Goal: Download file/media

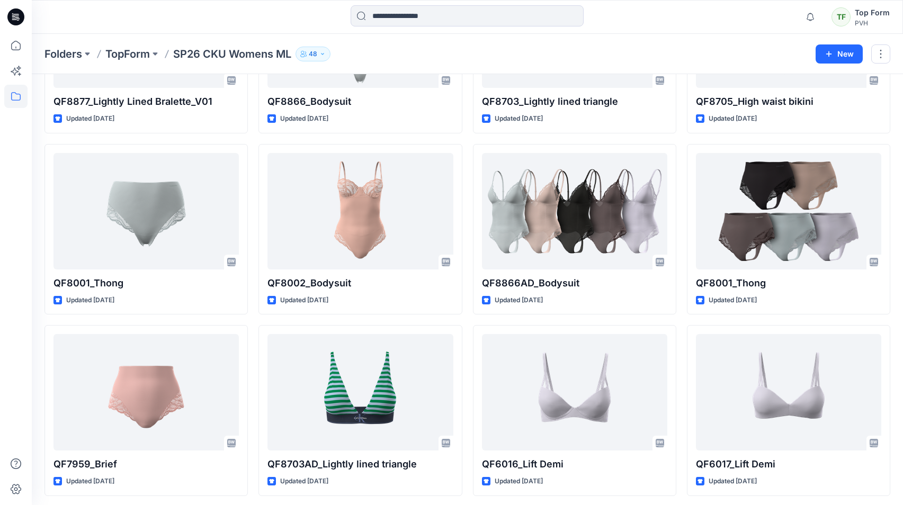
scroll to position [401, 0]
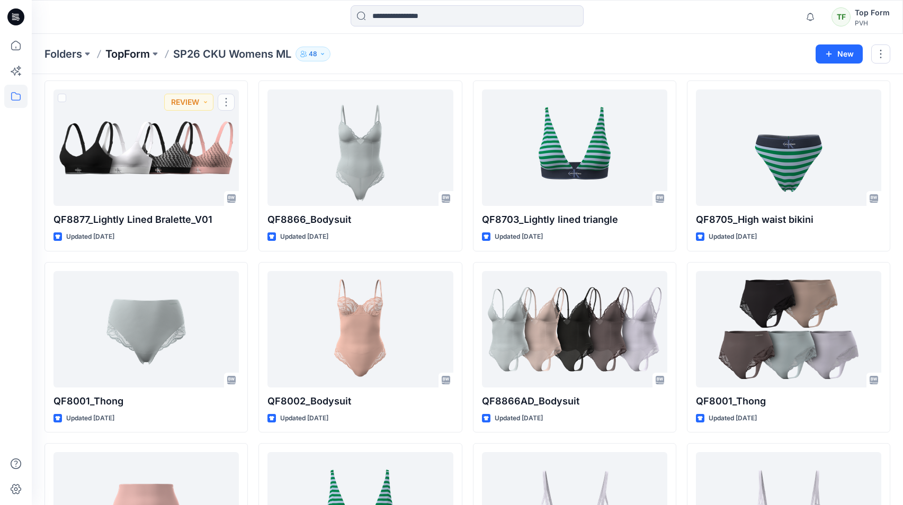
click at [131, 54] on p "TopForm" at bounding box center [127, 54] width 44 height 15
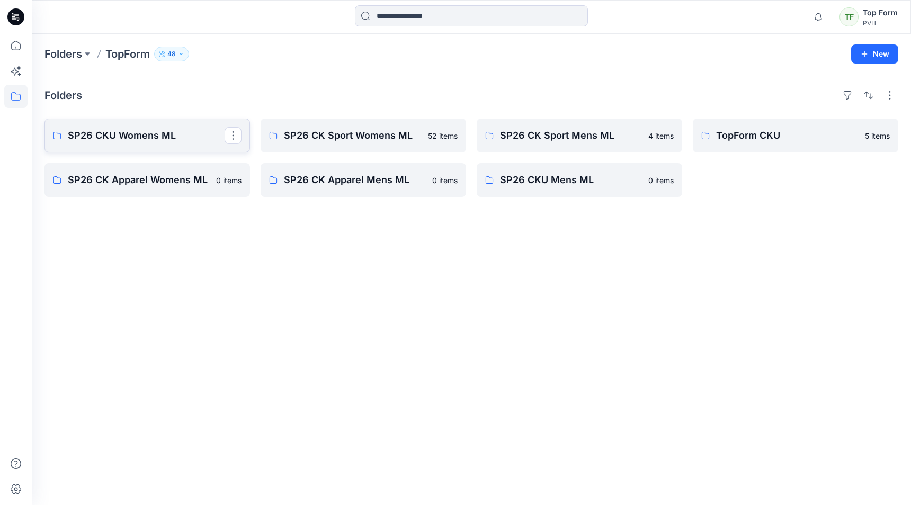
click at [153, 142] on p "SP26 CKU Womens ML" at bounding box center [146, 135] width 157 height 15
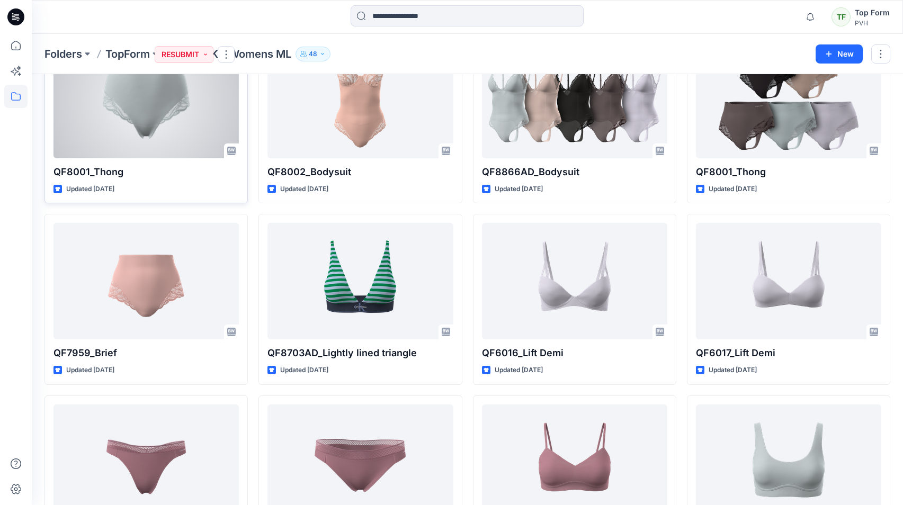
scroll to position [689, 0]
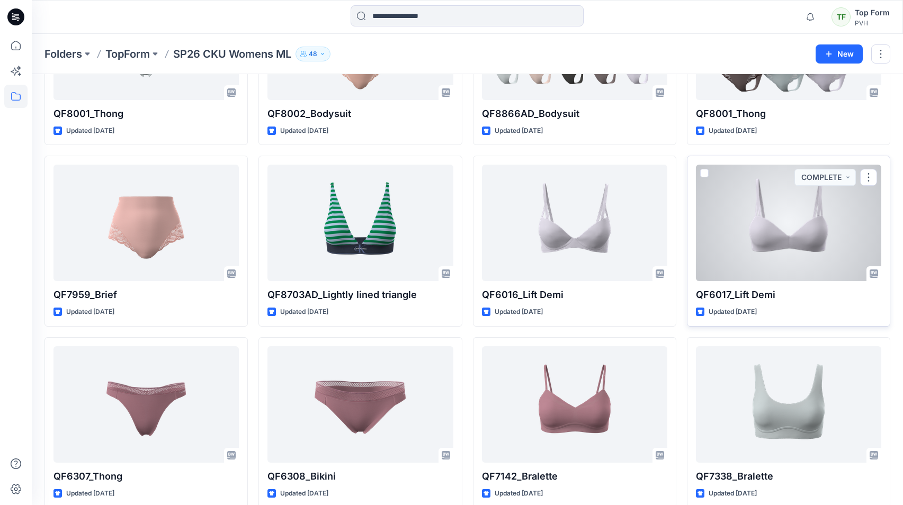
click at [863, 208] on div at bounding box center [788, 223] width 185 height 117
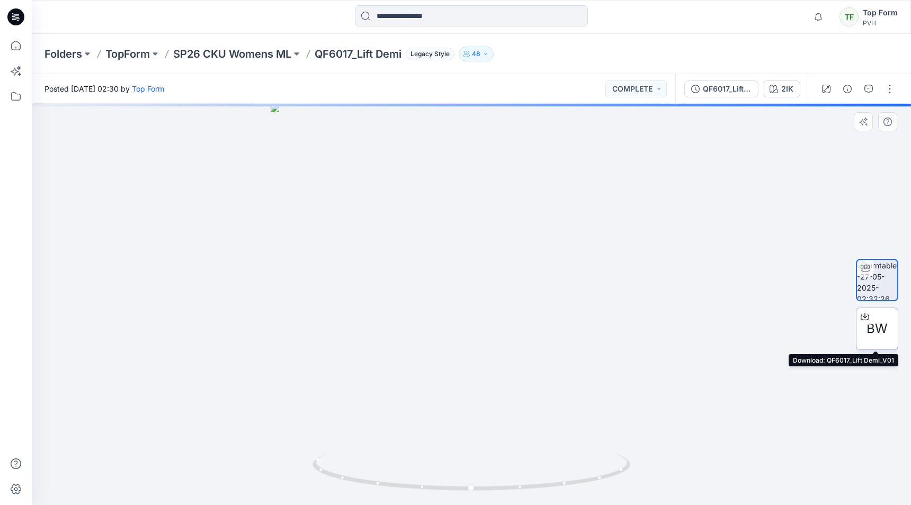
click at [880, 324] on span "BW" at bounding box center [876, 328] width 21 height 19
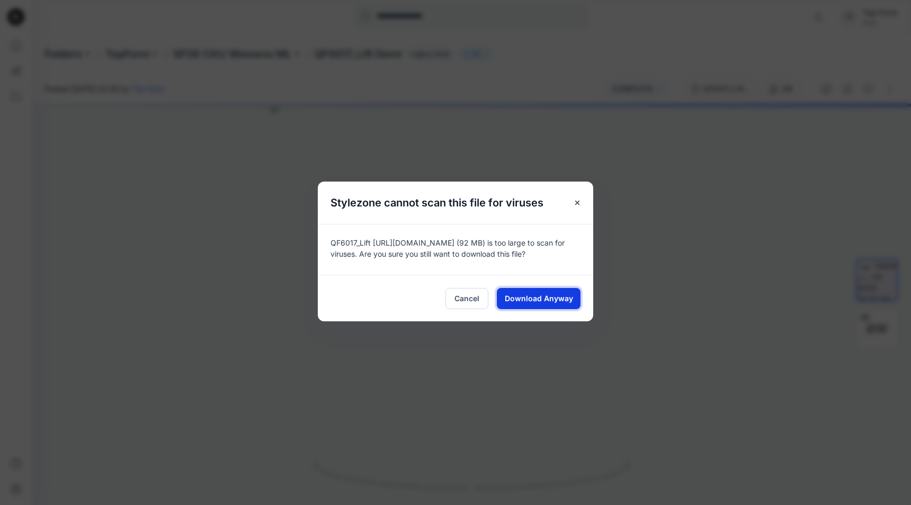
click at [562, 301] on span "Download Anyway" at bounding box center [539, 298] width 68 height 11
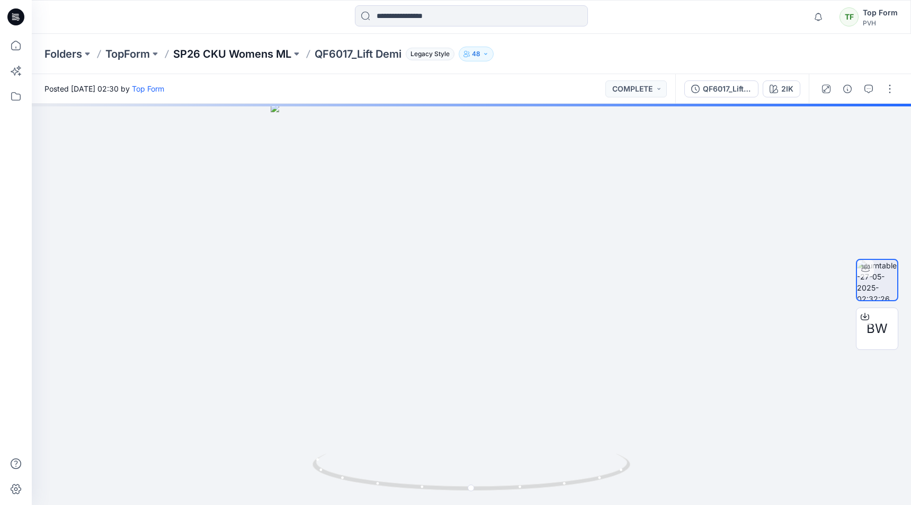
click at [218, 56] on p "SP26 CKU Womens ML" at bounding box center [232, 54] width 118 height 15
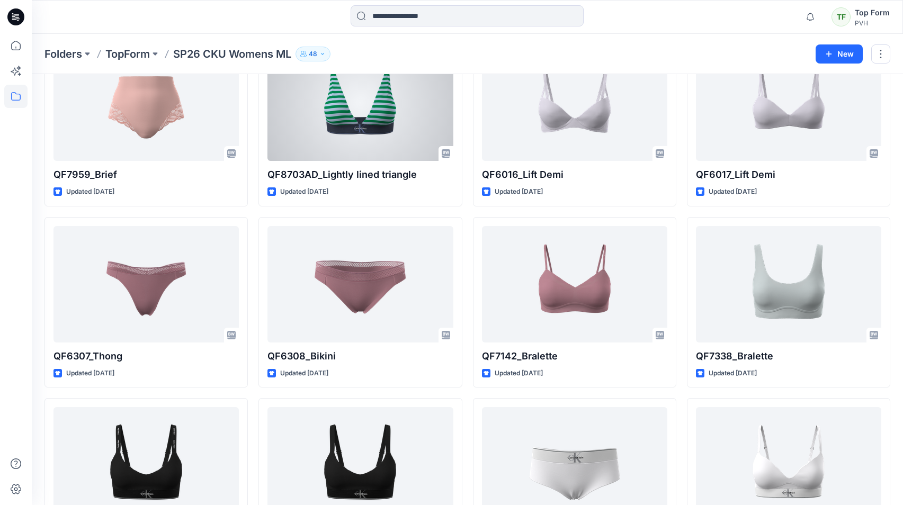
scroll to position [847, 0]
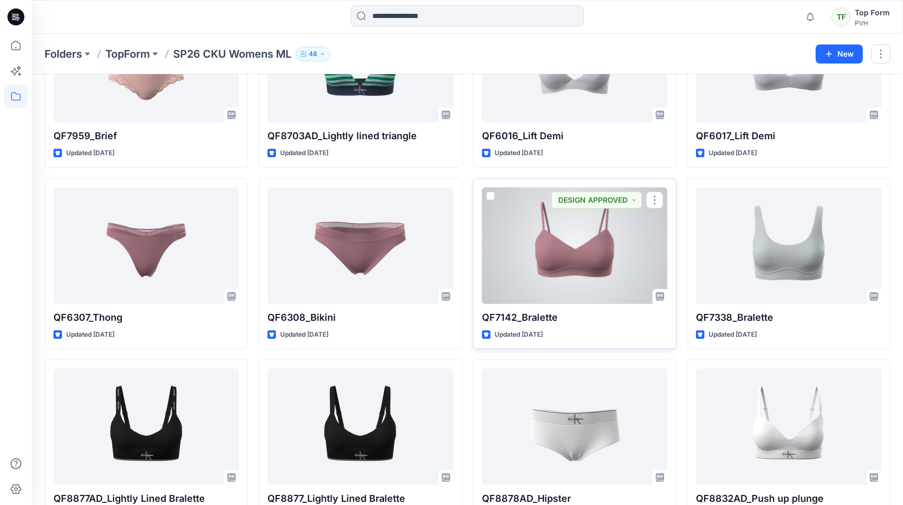
click at [610, 259] on div at bounding box center [574, 245] width 185 height 117
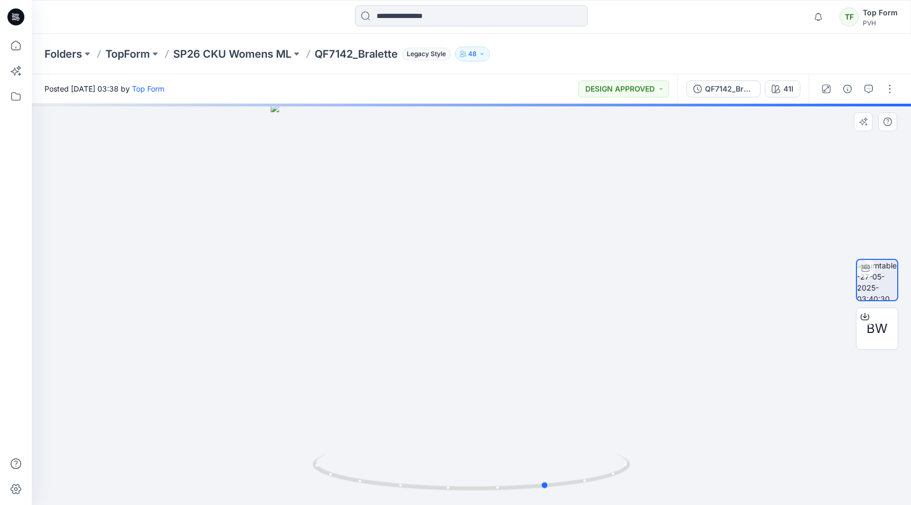
drag, startPoint x: 615, startPoint y: 289, endPoint x: 367, endPoint y: 298, distance: 249.1
click at [368, 298] on div at bounding box center [471, 304] width 879 height 401
drag, startPoint x: 511, startPoint y: 306, endPoint x: 0, endPoint y: 251, distance: 514.1
click at [0, 251] on html "Notifications Mark all as read View all notifications TF Top Form PVH Folders T…" at bounding box center [455, 252] width 911 height 505
drag, startPoint x: 684, startPoint y: 372, endPoint x: 570, endPoint y: 397, distance: 117.1
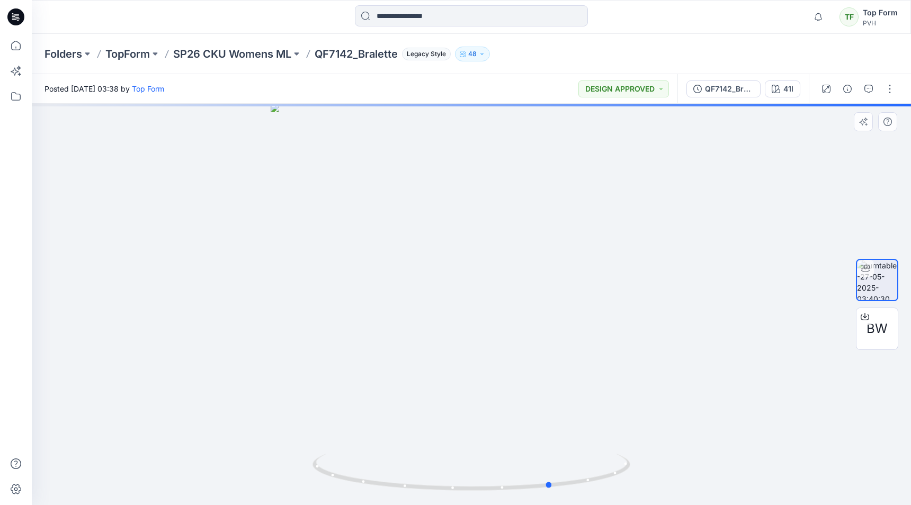
click at [570, 397] on div at bounding box center [471, 304] width 879 height 401
drag, startPoint x: 446, startPoint y: 493, endPoint x: 657, endPoint y: 336, distance: 262.8
click at [655, 340] on div at bounding box center [471, 304] width 879 height 401
